Goal: Information Seeking & Learning: Learn about a topic

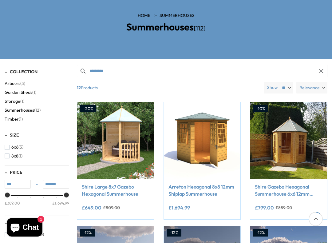
scroll to position [74, 0]
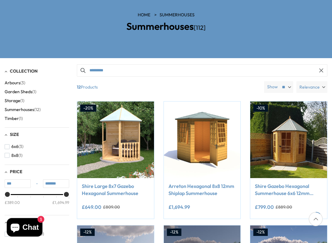
click at [13, 155] on span "8x8" at bounding box center [14, 155] width 7 height 5
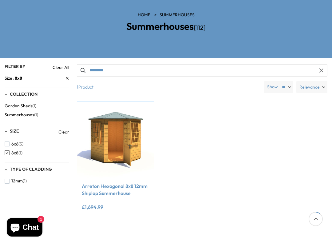
click at [19, 104] on span "Garden Sheds" at bounding box center [19, 105] width 28 height 5
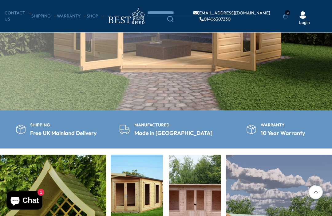
scroll to position [132, 0]
